Goal: Transaction & Acquisition: Download file/media

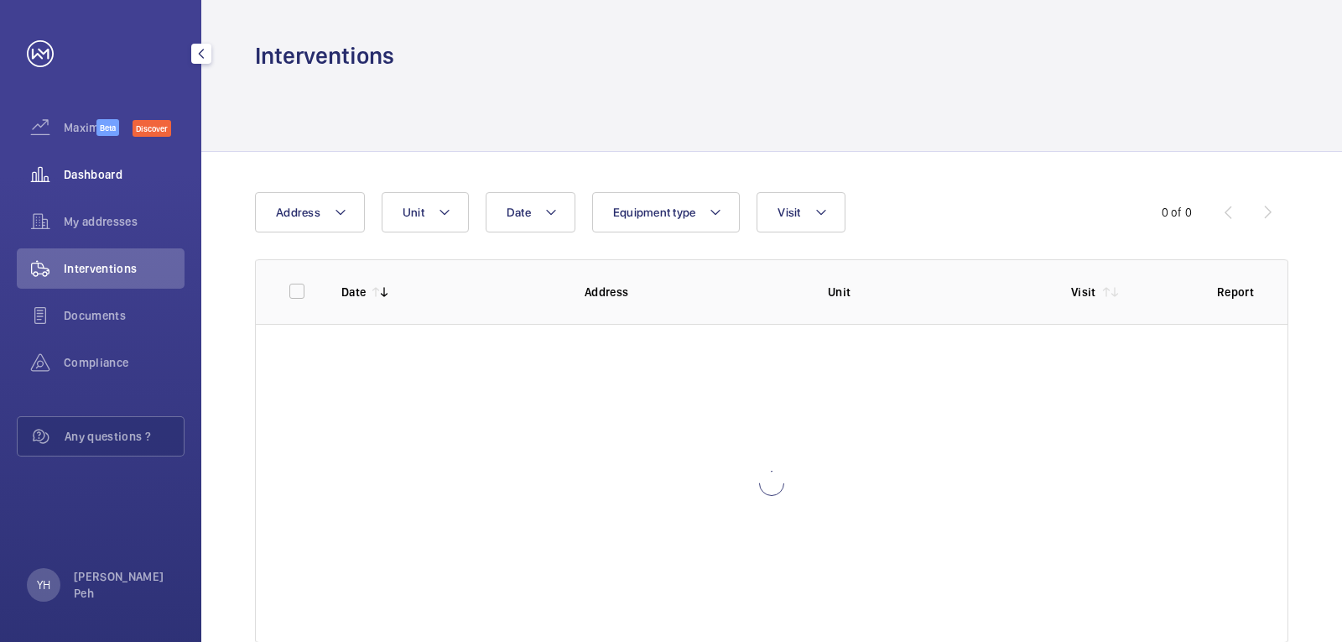
click at [79, 180] on span "Dashboard" at bounding box center [124, 174] width 121 height 17
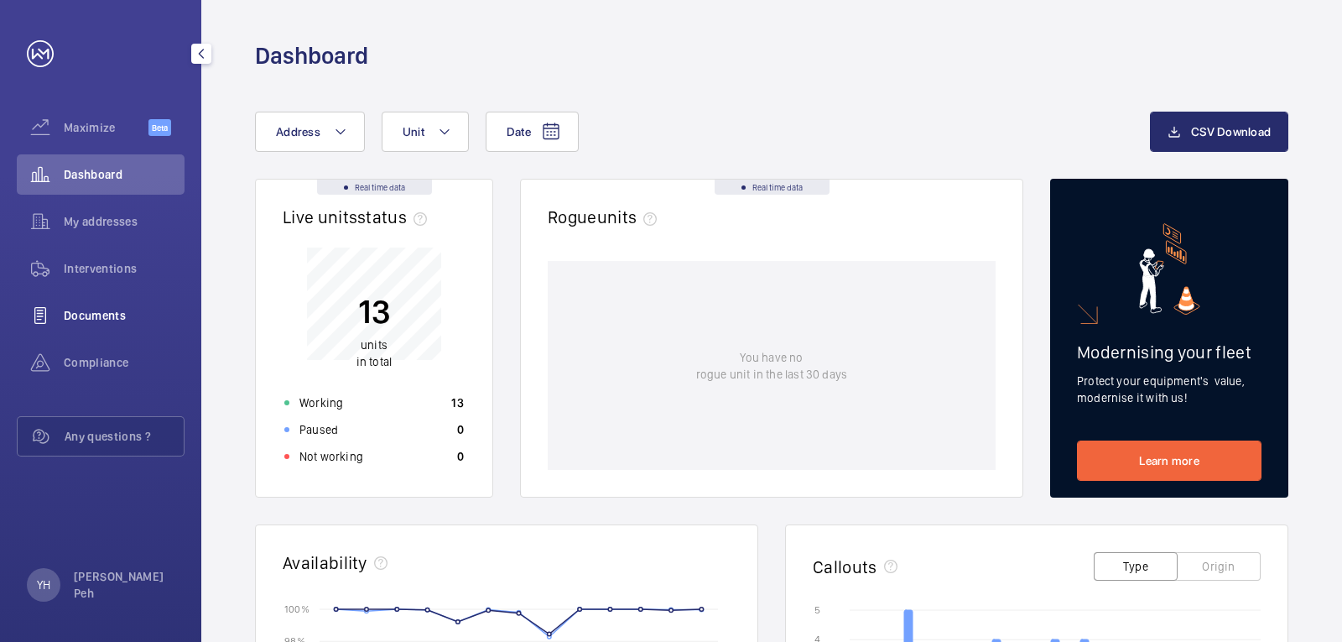
click at [90, 314] on span "Documents" at bounding box center [124, 315] width 121 height 17
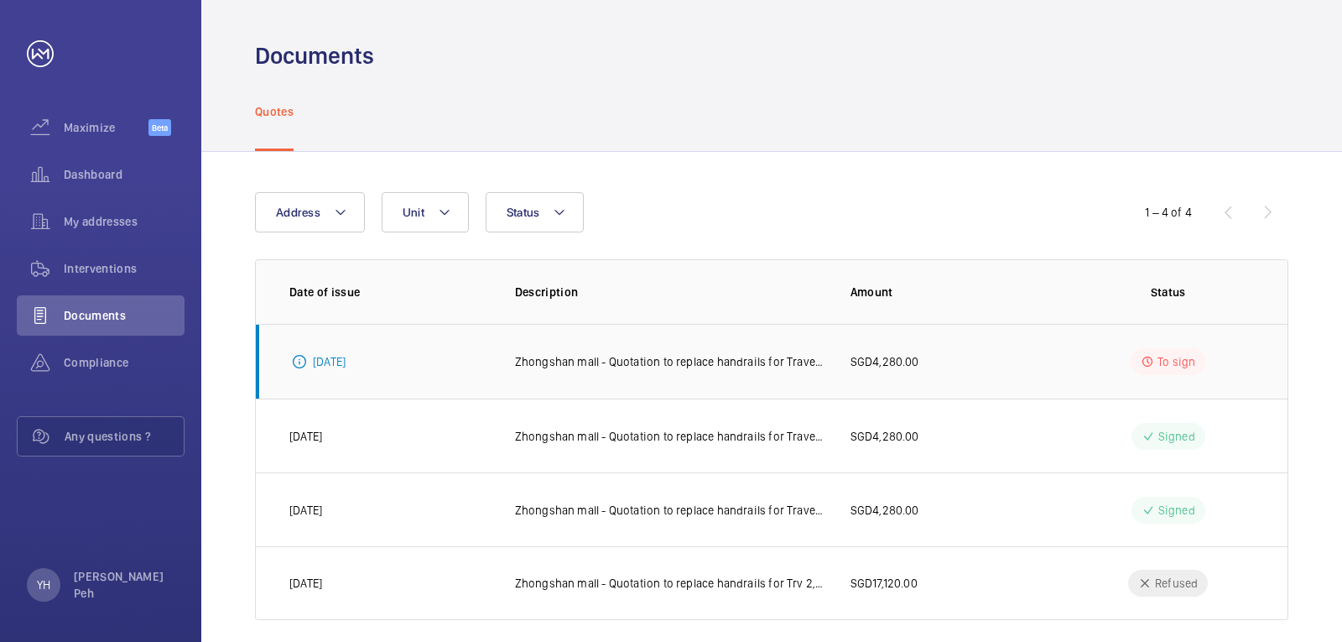
click at [616, 356] on p "Zhongshan mall - Quotation to replace handrails for Travelator 5" at bounding box center [669, 361] width 309 height 17
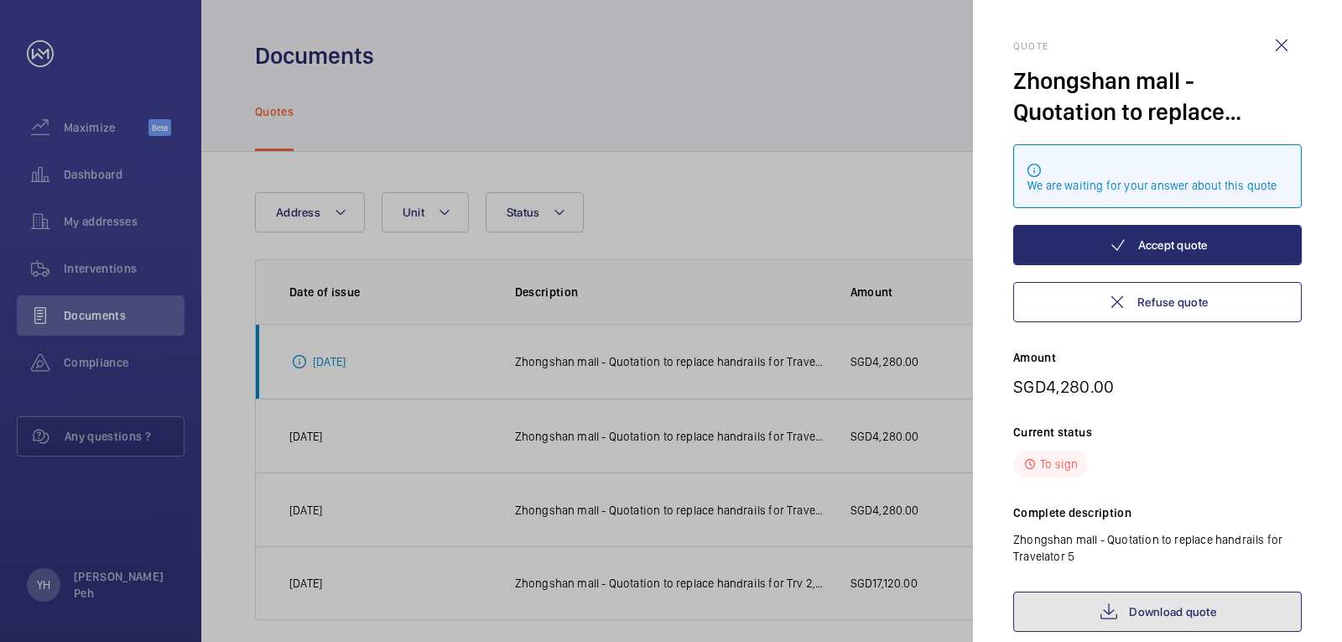
click at [1118, 609] on mat-icon at bounding box center [1109, 612] width 20 height 20
